Goal: Task Accomplishment & Management: Use online tool/utility

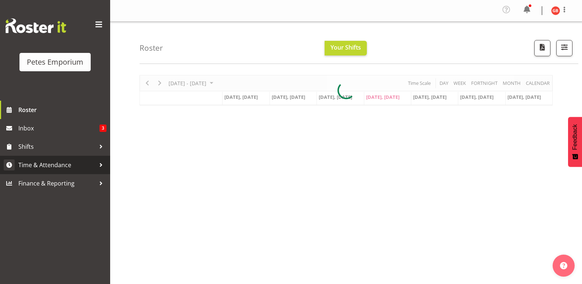
click at [51, 165] on span "Time & Attendance" at bounding box center [56, 164] width 77 height 11
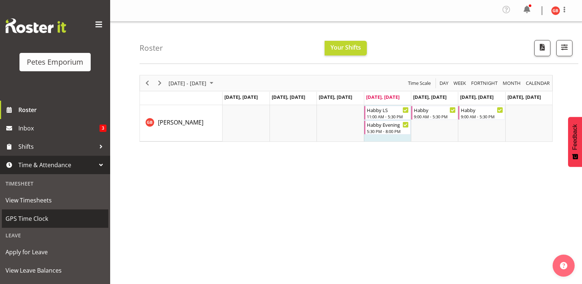
click at [31, 223] on span "GPS Time Clock" at bounding box center [55, 218] width 99 height 11
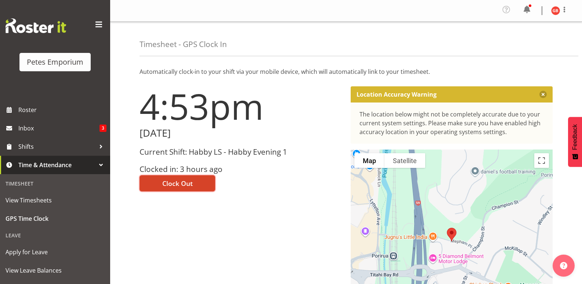
click at [198, 186] on button "Clock Out" at bounding box center [177, 183] width 76 height 16
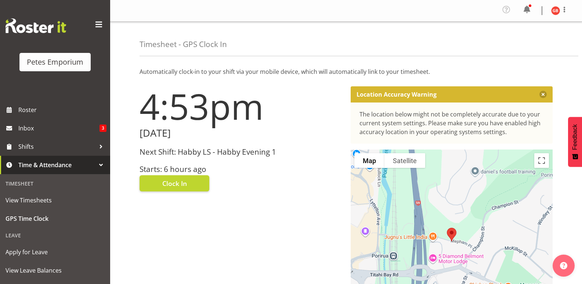
click at [553, 9] on img at bounding box center [555, 10] width 9 height 9
click at [518, 43] on link "Log Out" at bounding box center [533, 40] width 70 height 13
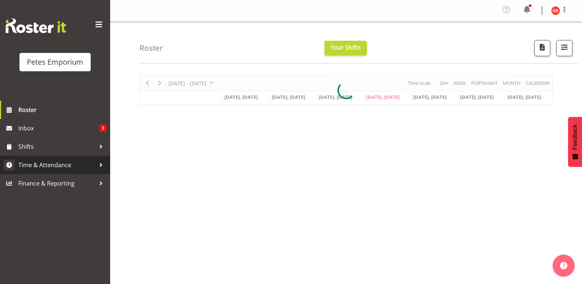
click at [50, 167] on span "Time & Attendance" at bounding box center [56, 164] width 77 height 11
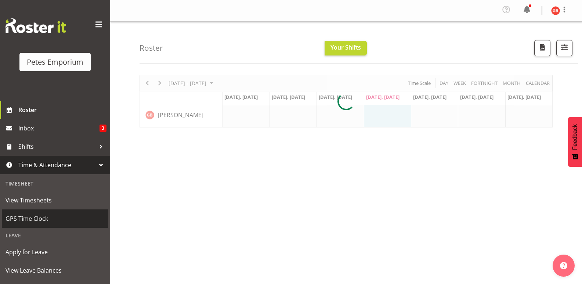
click at [41, 215] on span "GPS Time Clock" at bounding box center [55, 218] width 99 height 11
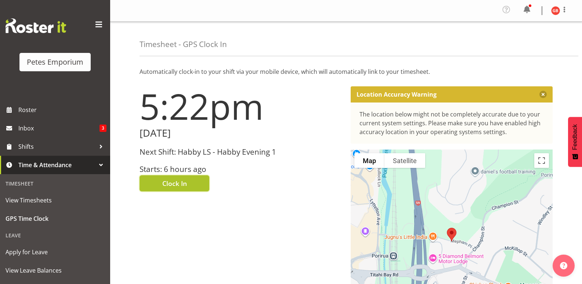
click at [191, 181] on button "Clock In" at bounding box center [174, 183] width 70 height 16
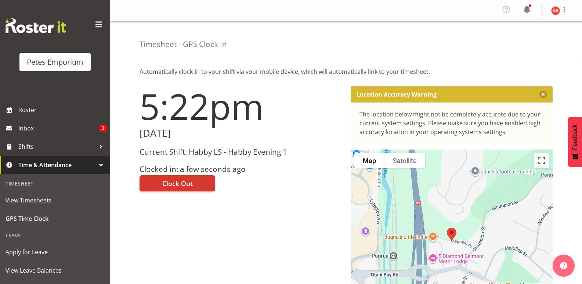
click at [558, 13] on img at bounding box center [555, 10] width 9 height 9
click at [520, 42] on link "Log Out" at bounding box center [533, 40] width 70 height 13
